Goal: Find specific page/section: Find specific page/section

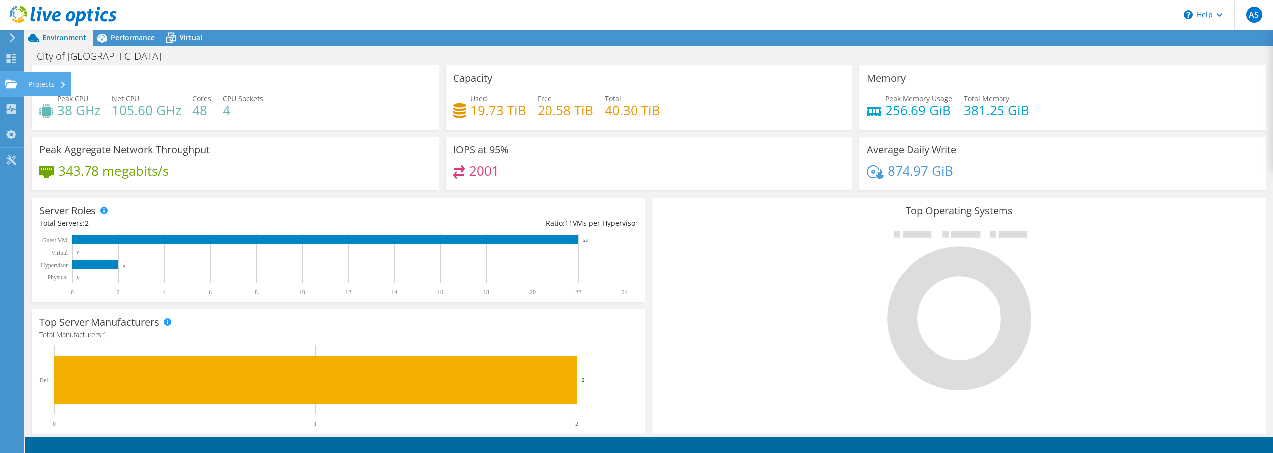
click at [46, 83] on div "Projects" at bounding box center [47, 84] width 48 height 25
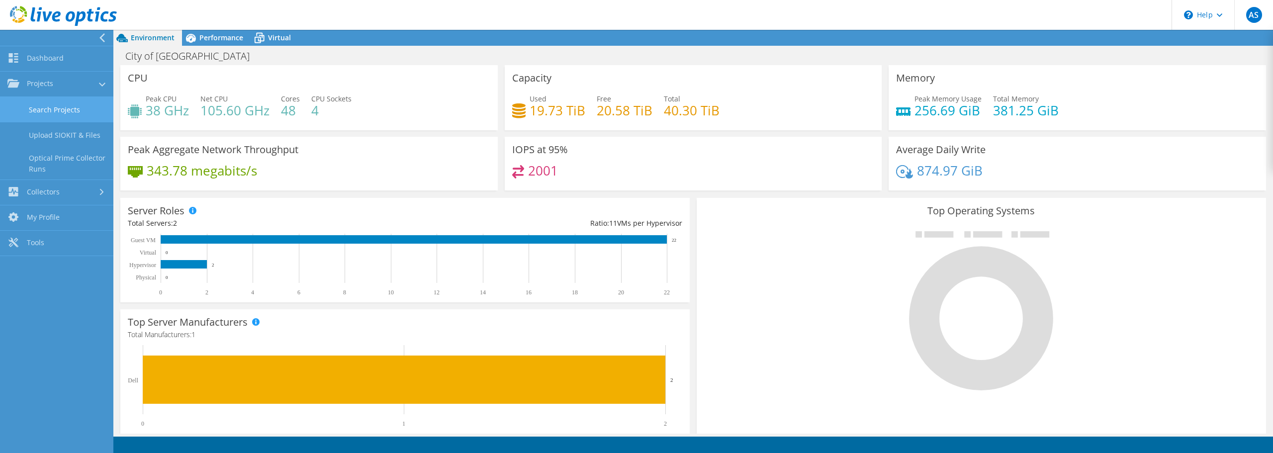
click at [66, 111] on link "Search Projects" at bounding box center [56, 109] width 113 height 25
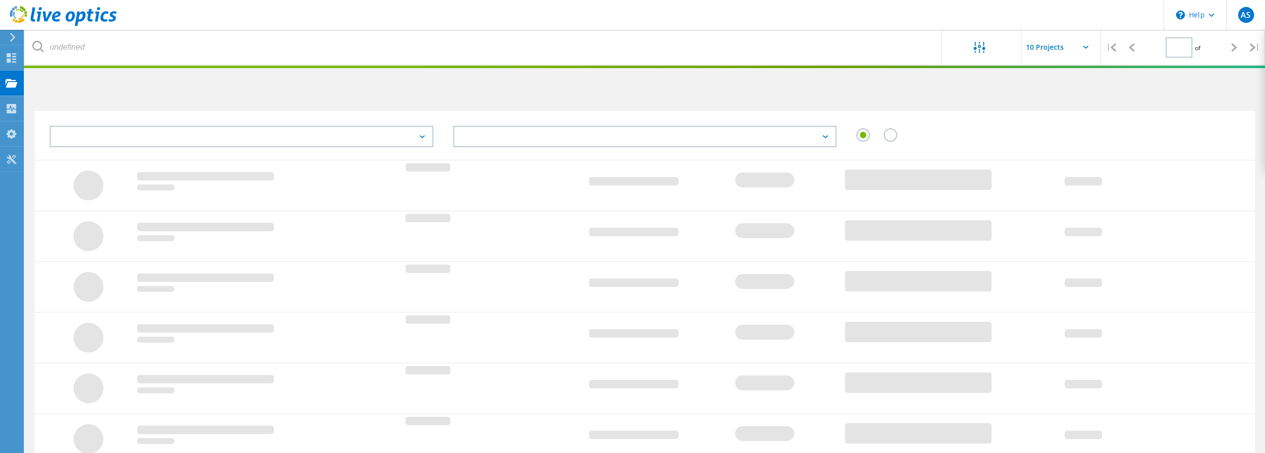
type input "1"
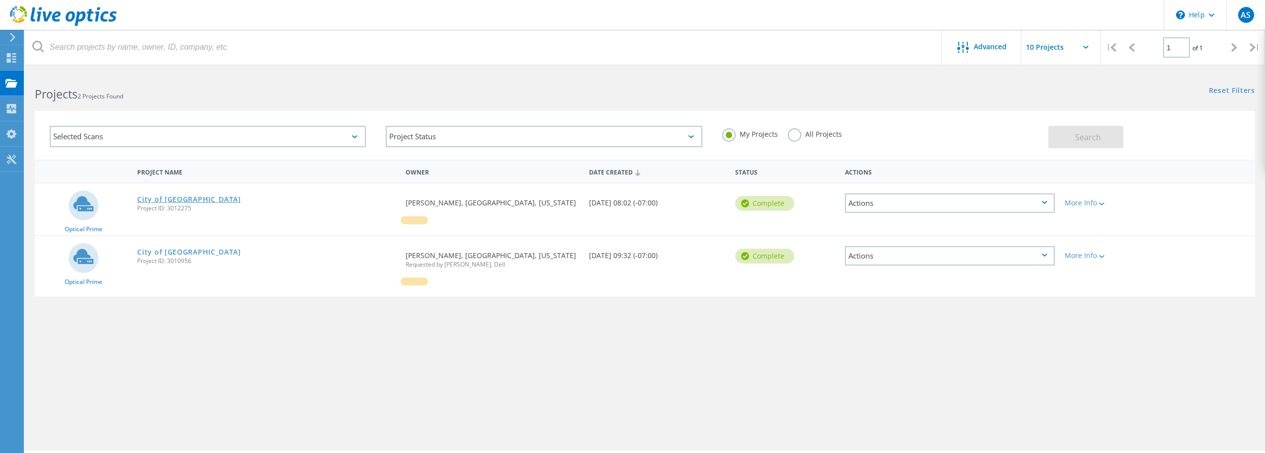
click at [194, 200] on link "City of [GEOGRAPHIC_DATA]" at bounding box center [189, 199] width 104 height 7
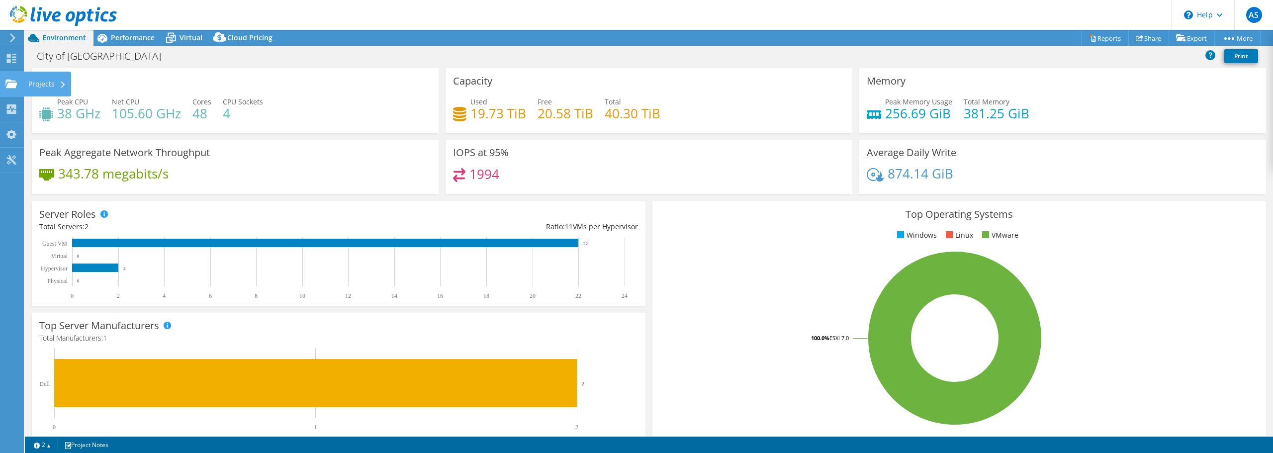
click at [42, 84] on div "Projects" at bounding box center [47, 84] width 48 height 25
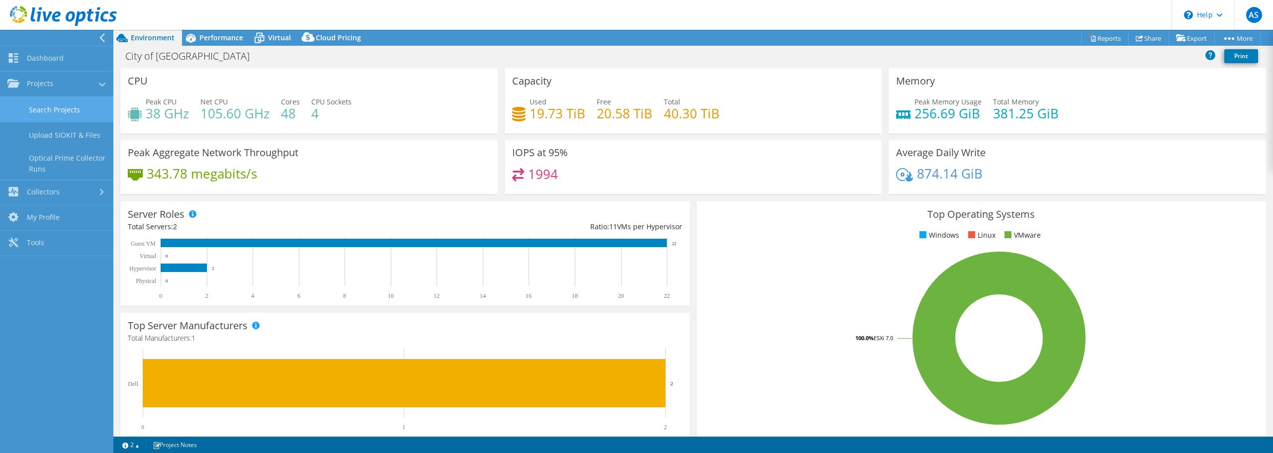
click at [67, 108] on link "Search Projects" at bounding box center [56, 109] width 113 height 25
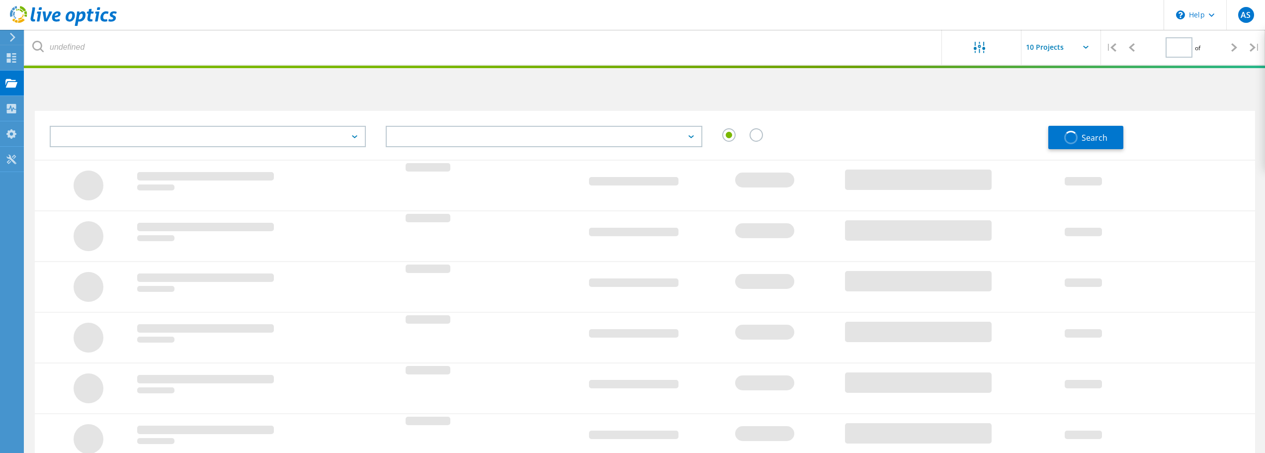
type input "1"
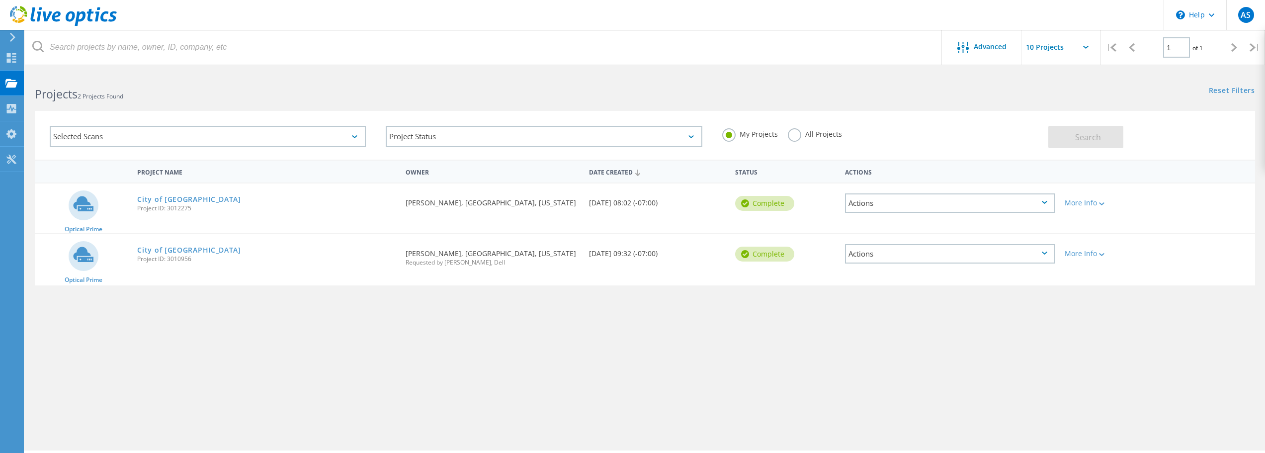
drag, startPoint x: 191, startPoint y: 209, endPoint x: 169, endPoint y: 211, distance: 23.0
click at [169, 211] on span "Project ID: 3012275" at bounding box center [266, 208] width 259 height 6
click at [217, 216] on div "City of Oak Harbor Project ID: 3012275" at bounding box center [266, 202] width 268 height 38
drag, startPoint x: 192, startPoint y: 208, endPoint x: 169, endPoint y: 215, distance: 24.9
click at [169, 215] on div "City of Oak Harbor Project ID: 3012275" at bounding box center [266, 202] width 268 height 38
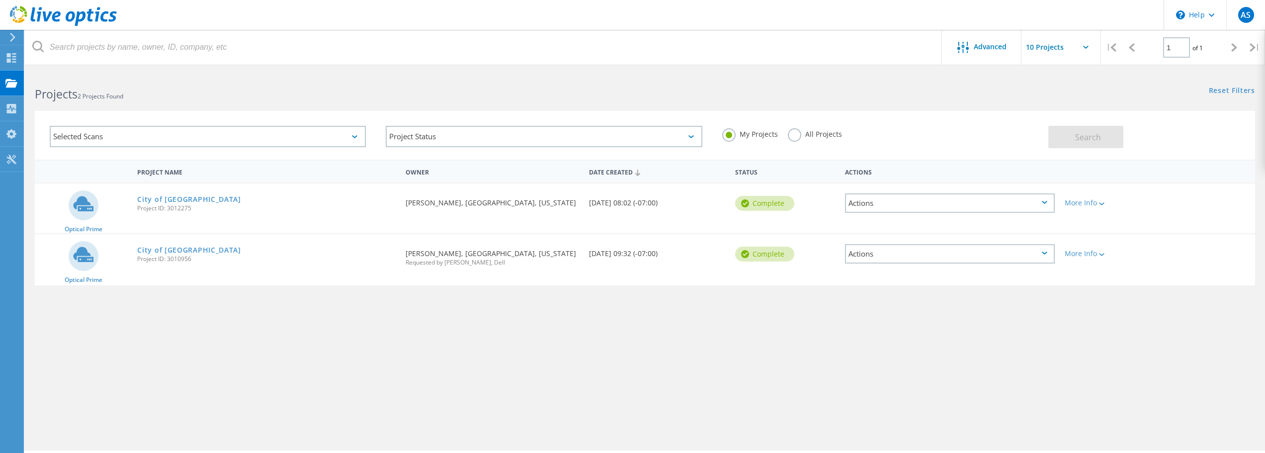
click at [389, 213] on div "City of Oak Harbor Project ID: 3012275" at bounding box center [266, 202] width 268 height 38
drag, startPoint x: 202, startPoint y: 210, endPoint x: 169, endPoint y: 211, distance: 33.3
click at [169, 211] on span "Project ID: 3012275" at bounding box center [266, 208] width 259 height 6
click at [291, 216] on div "City of Oak Harbor Project ID: 3012275" at bounding box center [266, 202] width 268 height 38
click at [200, 200] on link "City of [GEOGRAPHIC_DATA]" at bounding box center [189, 199] width 104 height 7
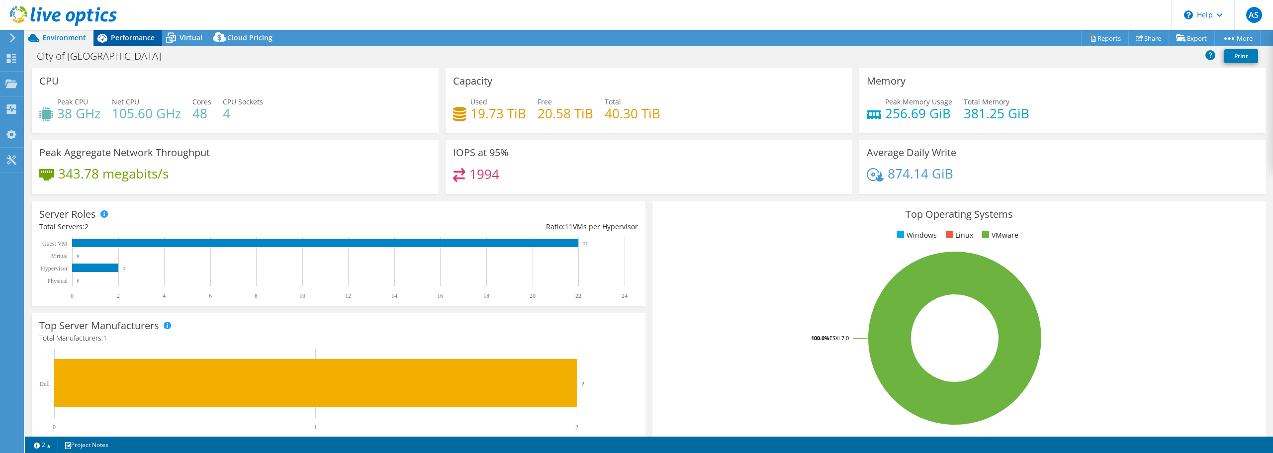
click at [149, 34] on span "Performance" at bounding box center [133, 37] width 44 height 9
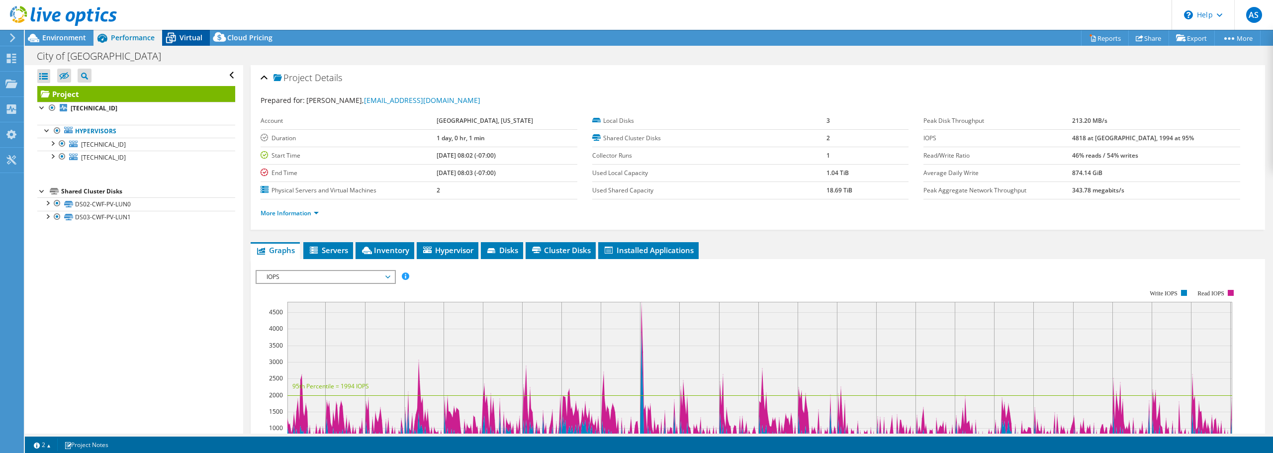
click at [191, 44] on div "Virtual" at bounding box center [186, 38] width 48 height 16
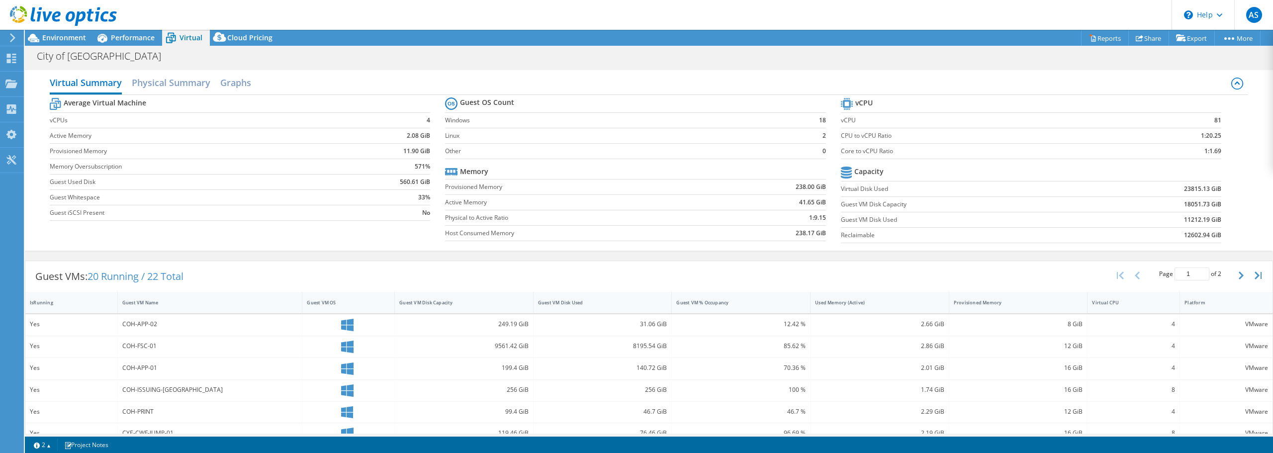
click at [533, 252] on div "Virtual Summary Physical Summary Graphs Average Virtual Machine vCPUs 4 Active …" at bounding box center [649, 160] width 1248 height 190
click at [639, 54] on div "City of Oak Harbor Print" at bounding box center [649, 56] width 1248 height 18
click at [37, 85] on div "Projects" at bounding box center [47, 84] width 48 height 25
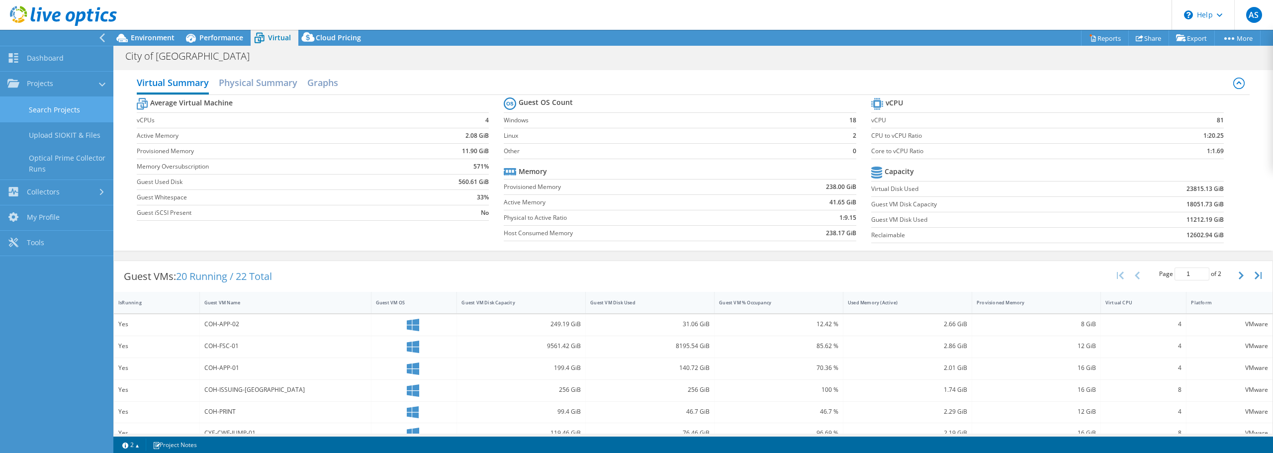
click at [75, 115] on link "Search Projects" at bounding box center [56, 109] width 113 height 25
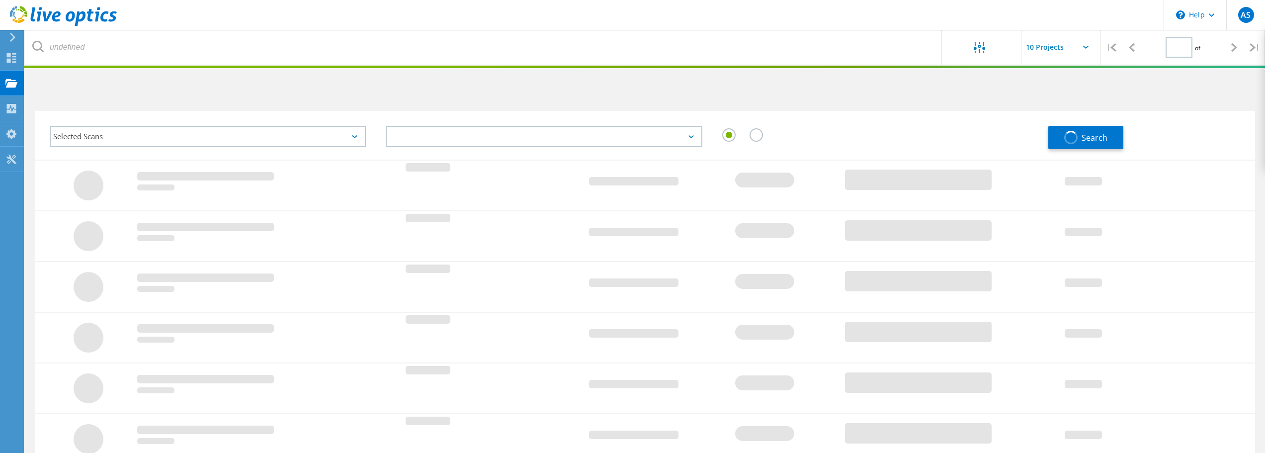
type input "1"
